Goal: Task Accomplishment & Management: Complete application form

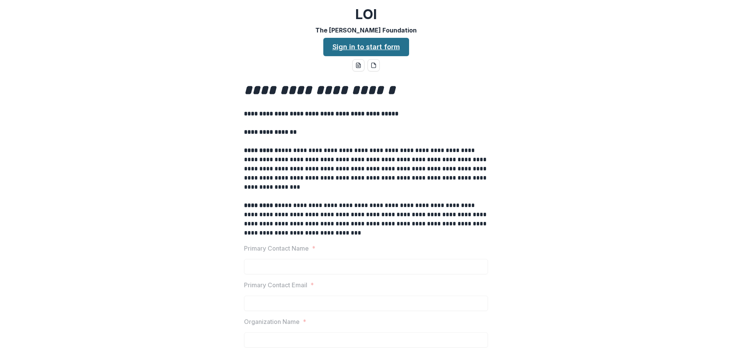
click at [375, 46] on link "Sign in to start form" at bounding box center [366, 47] width 86 height 18
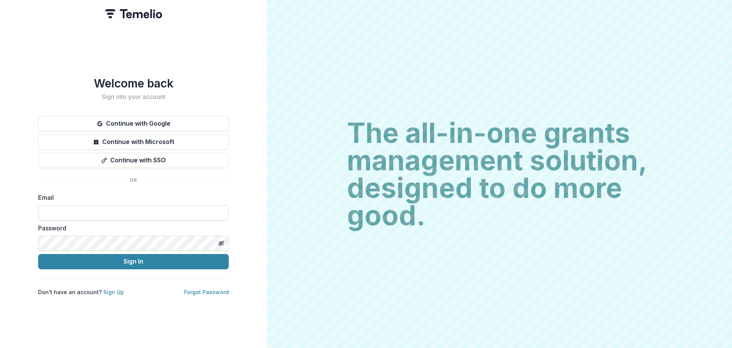
click at [154, 208] on input at bounding box center [133, 212] width 191 height 15
click at [245, 187] on div "Welcome back Sign into your account Continue with Google Continue with Microsof…" at bounding box center [133, 174] width 267 height 348
click at [100, 210] on input at bounding box center [133, 212] width 191 height 15
